Goal: Task Accomplishment & Management: Use online tool/utility

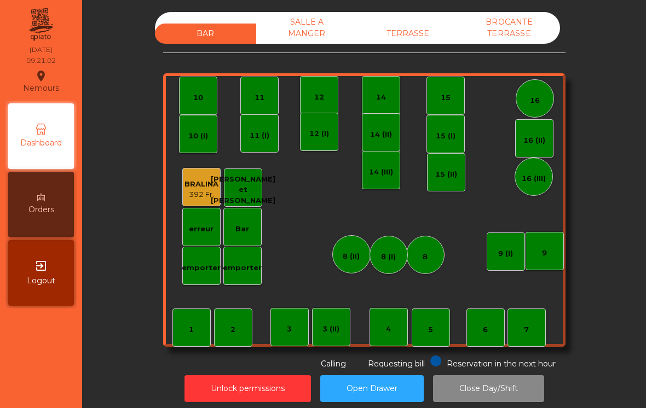
click at [517, 338] on div "7" at bounding box center [526, 328] width 38 height 38
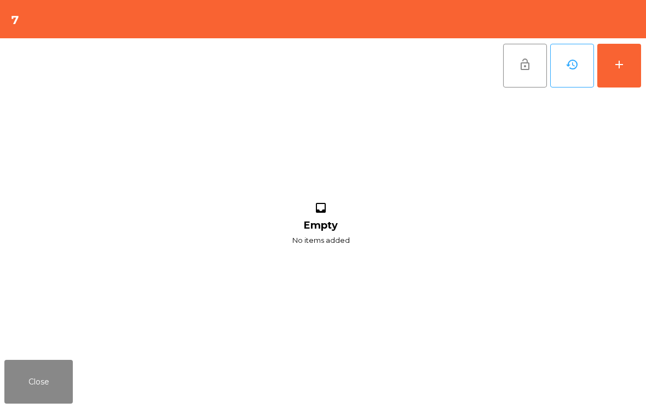
click at [616, 67] on div "add" at bounding box center [618, 64] width 13 height 13
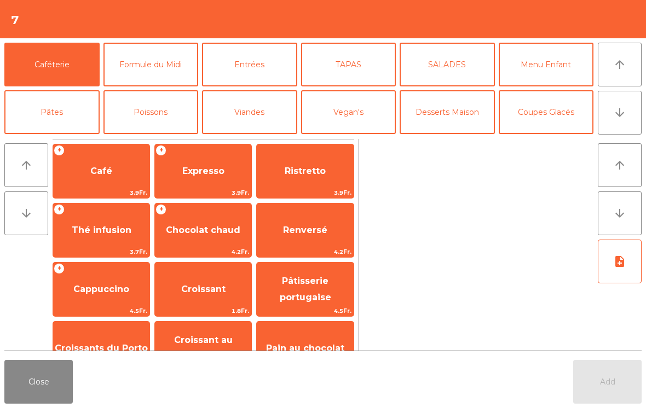
click at [83, 179] on span "Café" at bounding box center [101, 172] width 96 height 30
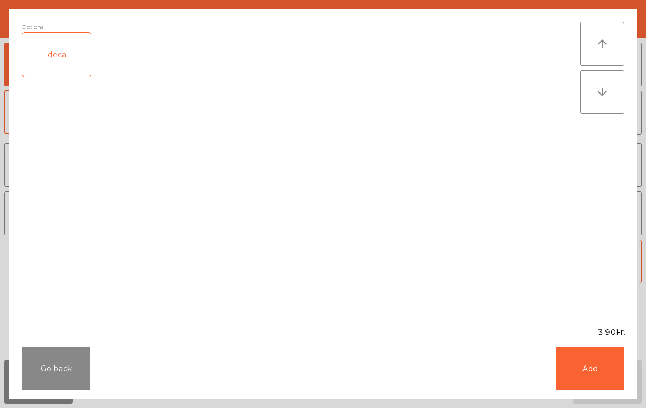
click at [589, 371] on button "Add" at bounding box center [590, 369] width 68 height 44
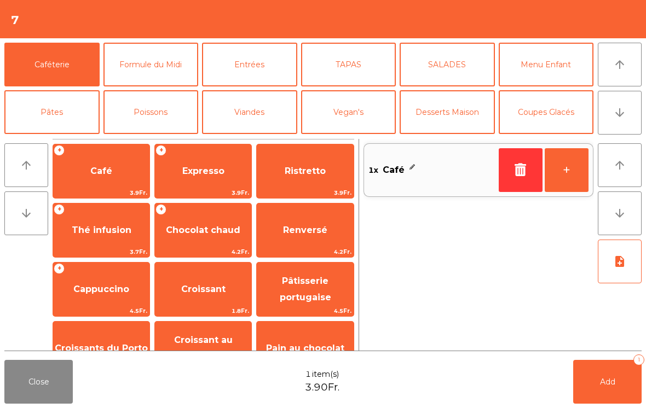
click at [298, 173] on span "Ristretto" at bounding box center [305, 171] width 41 height 10
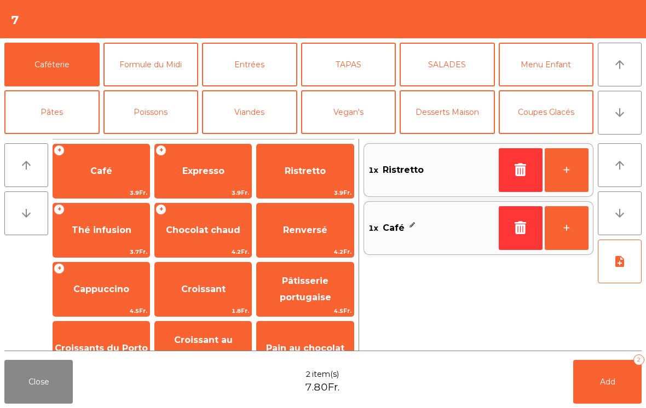
click at [93, 349] on span "Croissants du Porto" at bounding box center [101, 348] width 93 height 10
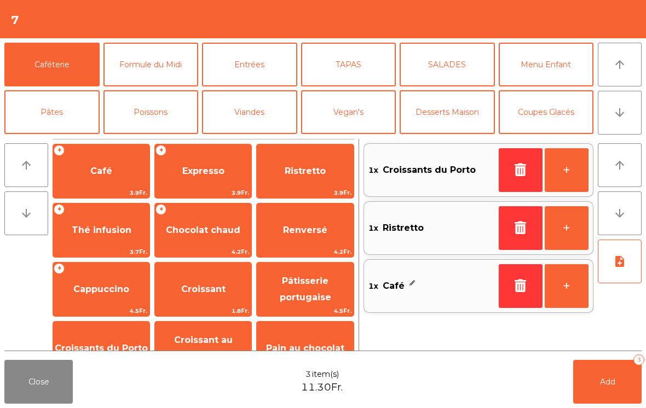
click at [588, 387] on button "Add 3" at bounding box center [607, 382] width 68 height 44
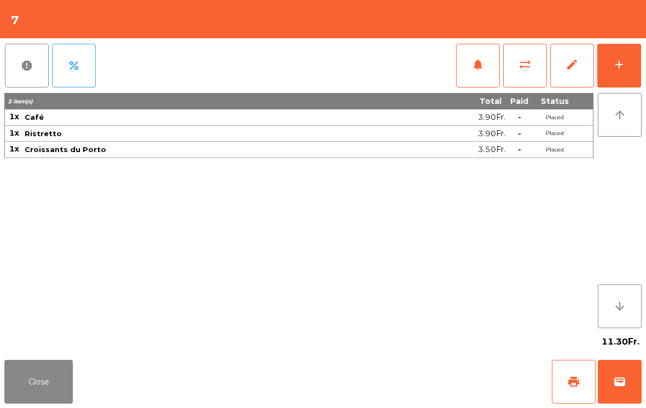
click at [574, 388] on span "print" at bounding box center [573, 381] width 13 height 13
